Goal: Transaction & Acquisition: Purchase product/service

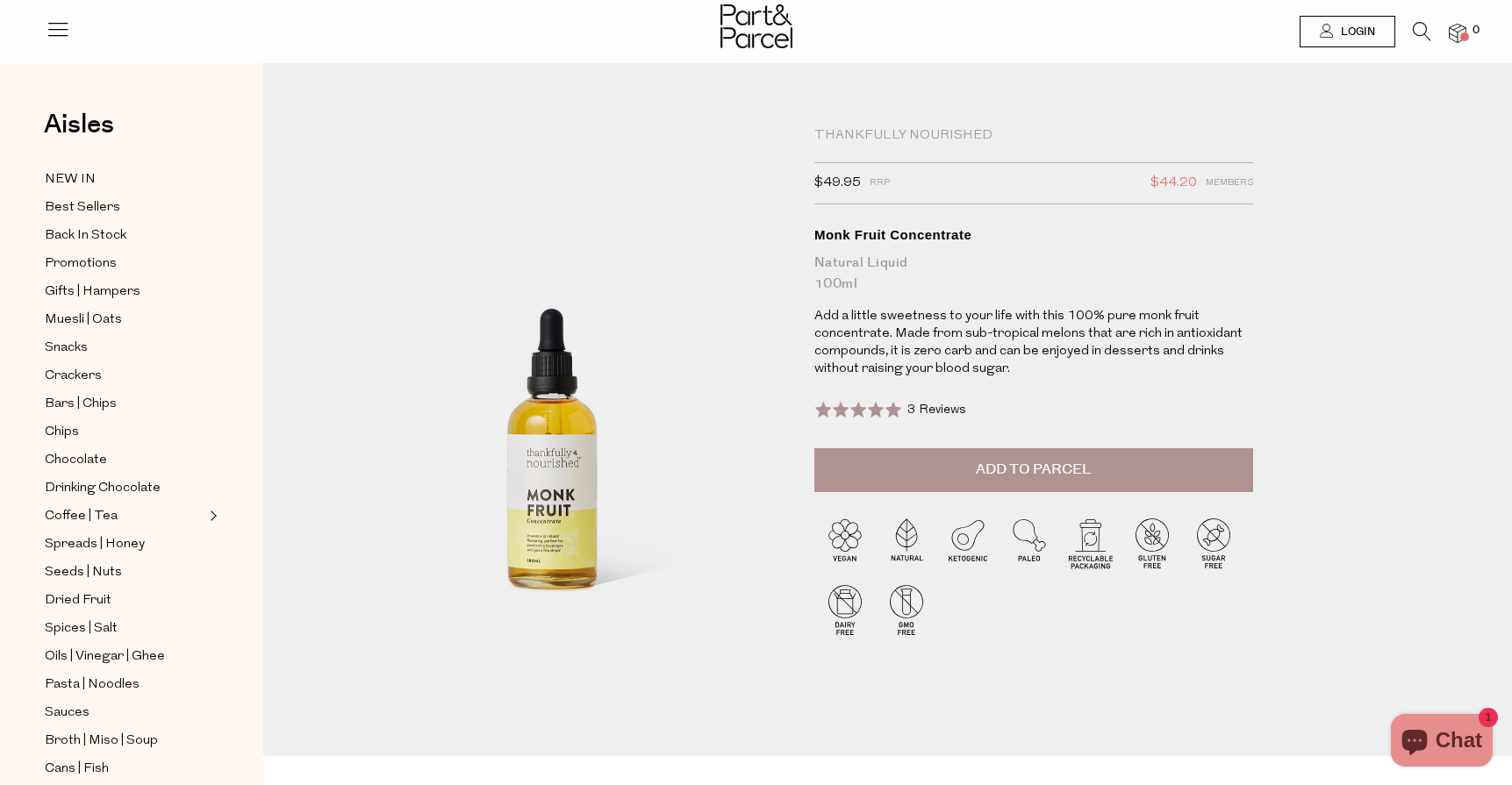
click at [1036, 450] on button "Add to Parcel" at bounding box center [1033, 470] width 439 height 44
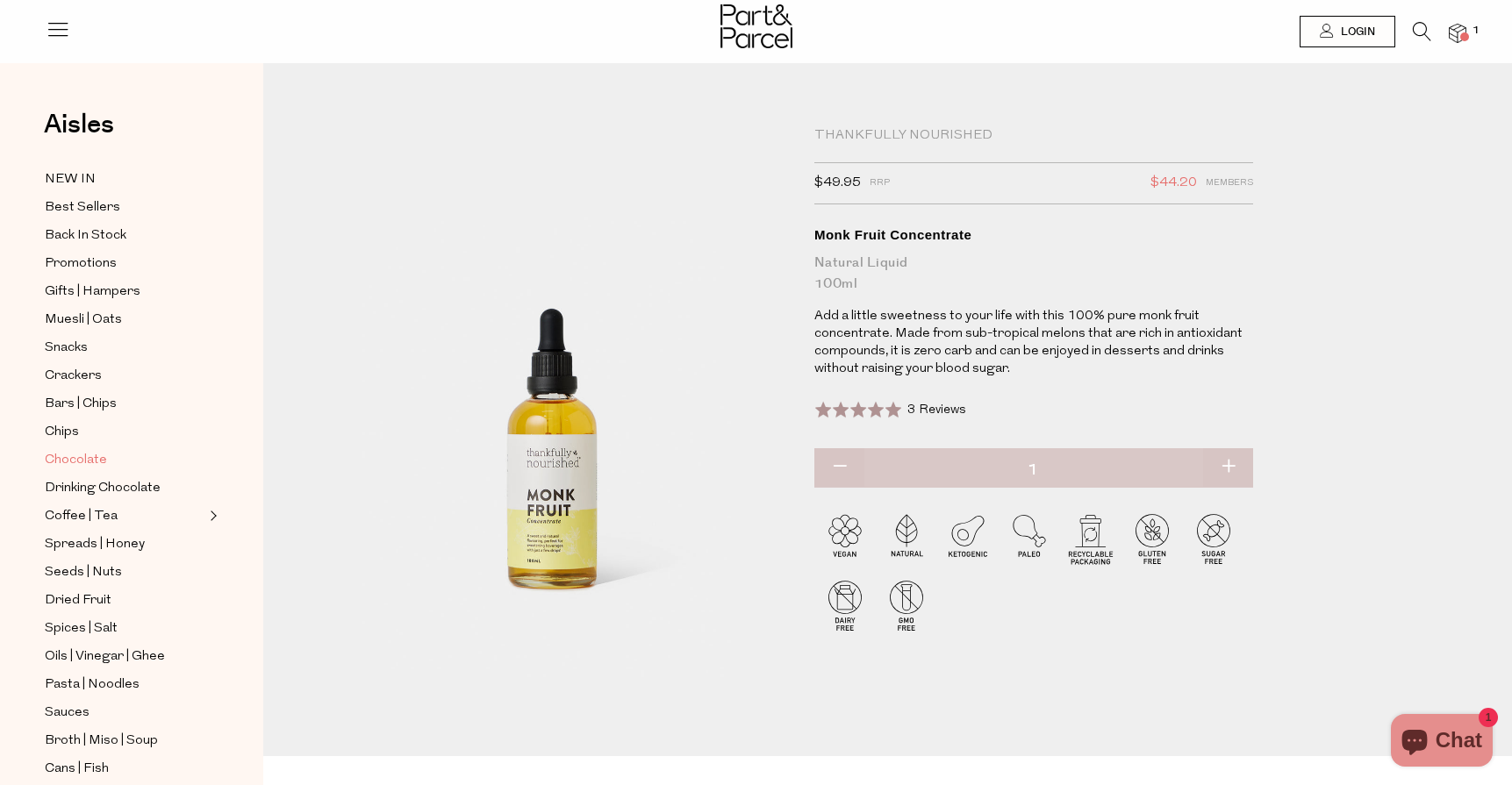
click at [105, 456] on span "Chocolate" at bounding box center [76, 460] width 62 height 21
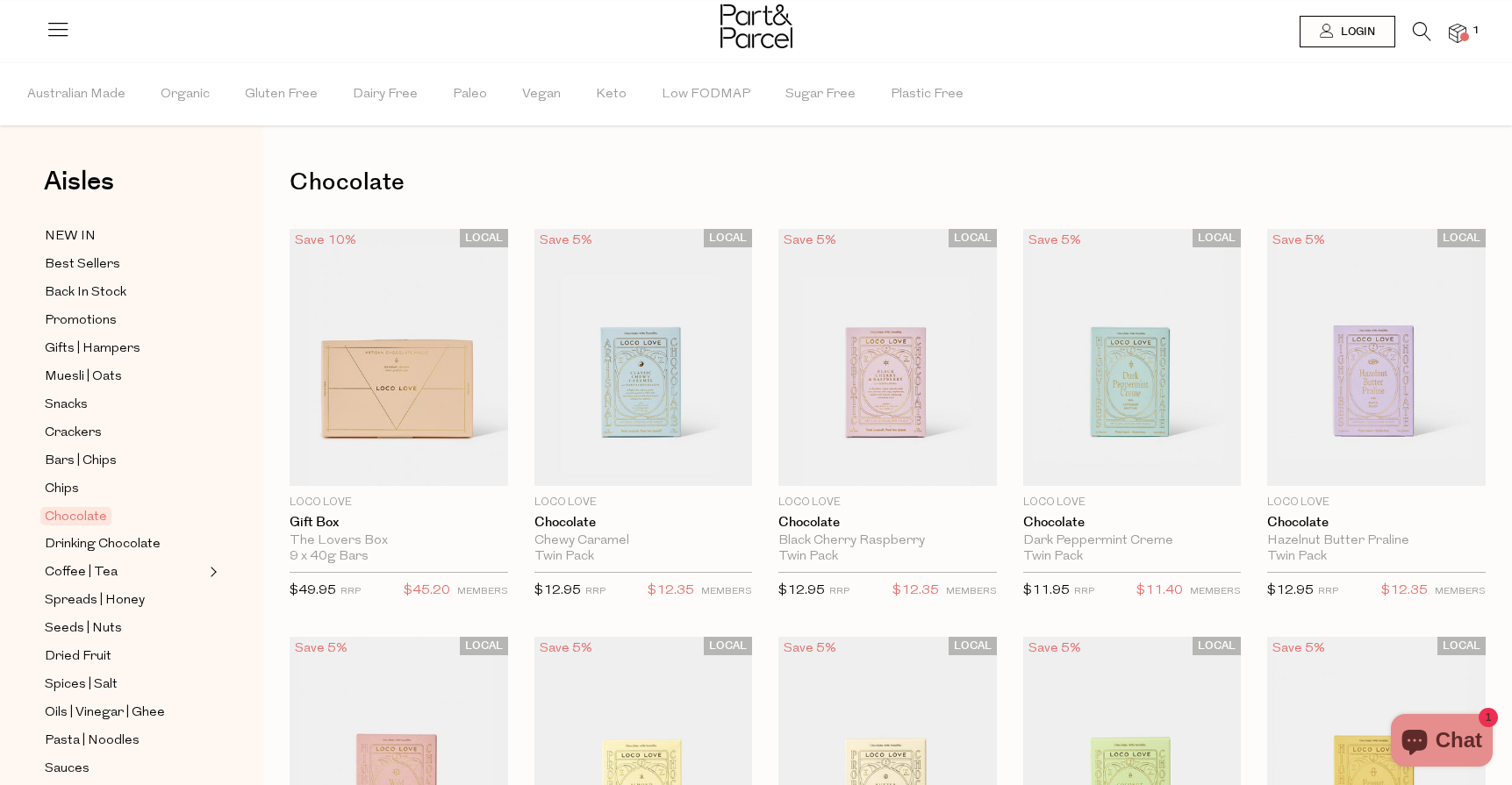
click at [1458, 35] on img at bounding box center [1457, 34] width 17 height 20
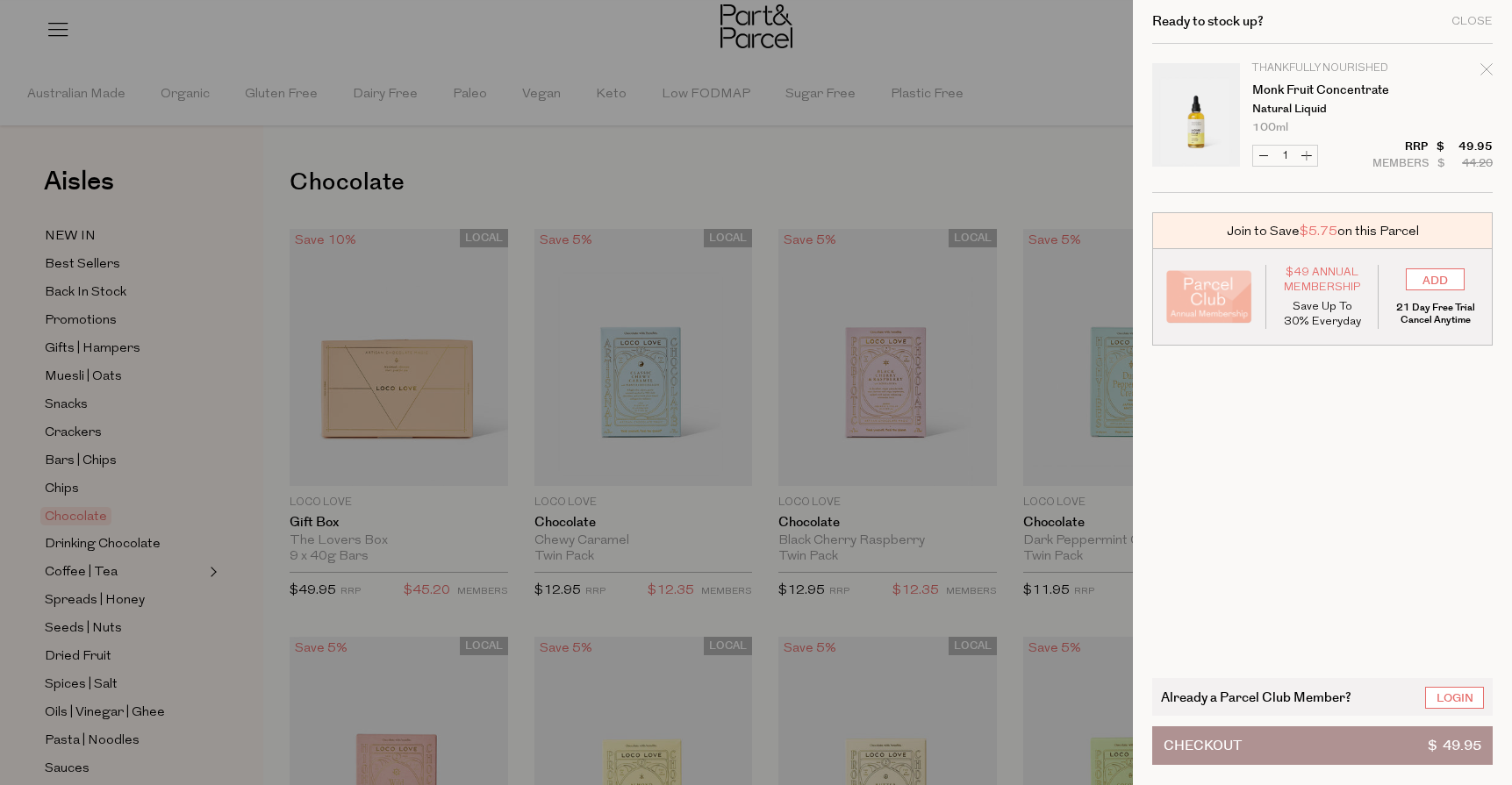
click at [1314, 740] on button "Checkout $ 49.95" at bounding box center [1322, 746] width 340 height 39
